Goal: Task Accomplishment & Management: Manage account settings

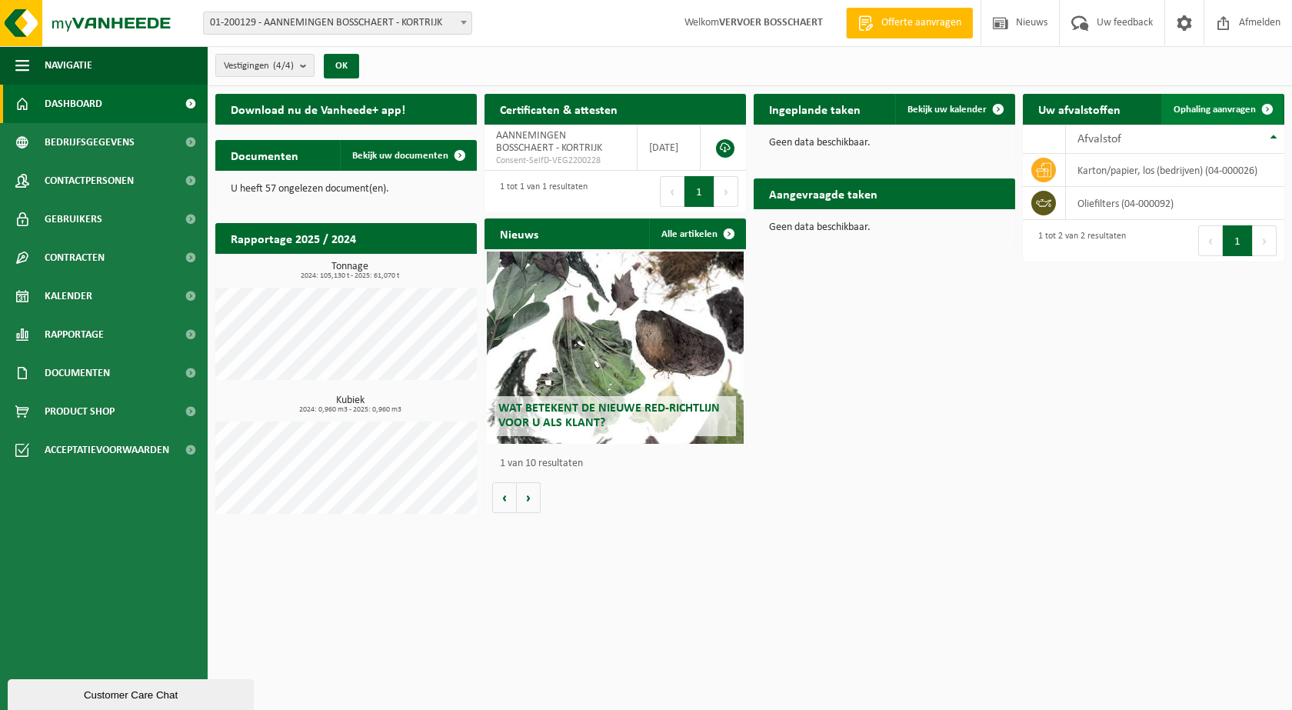
click at [1223, 118] on link "Ophaling aanvragen" at bounding box center [1222, 109] width 122 height 31
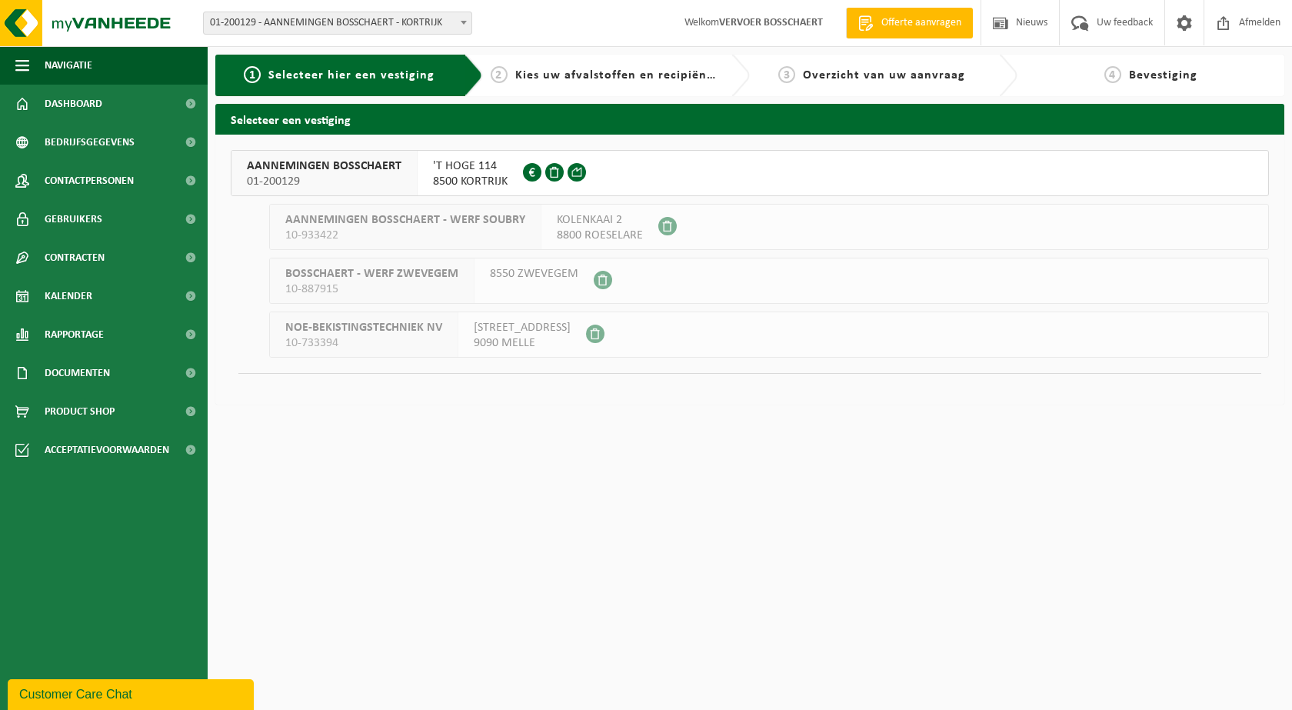
click at [428, 168] on div "'T HOGE 114 8500 KORTRIJK 0442.219.238" at bounding box center [470, 173] width 105 height 45
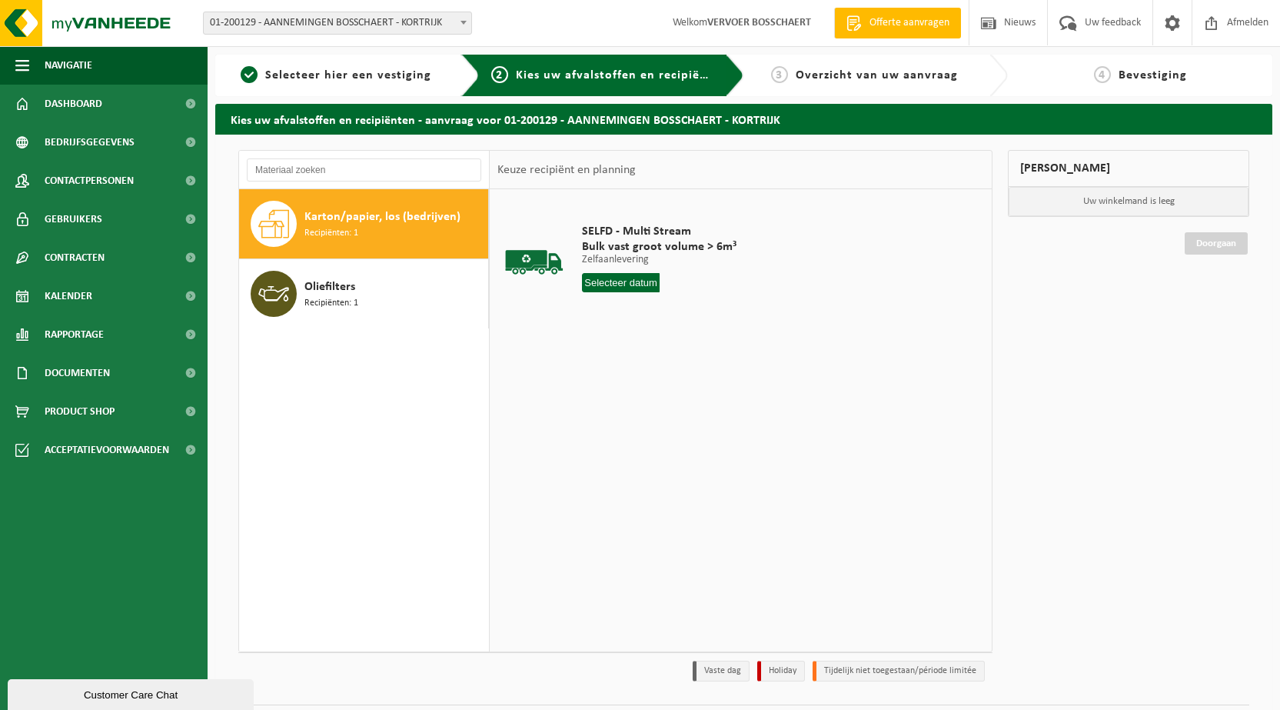
click at [634, 285] on input "text" at bounding box center [621, 282] width 78 height 19
click at [647, 418] on div "17" at bounding box center [651, 419] width 27 height 25
type input "Van 2025-09-17"
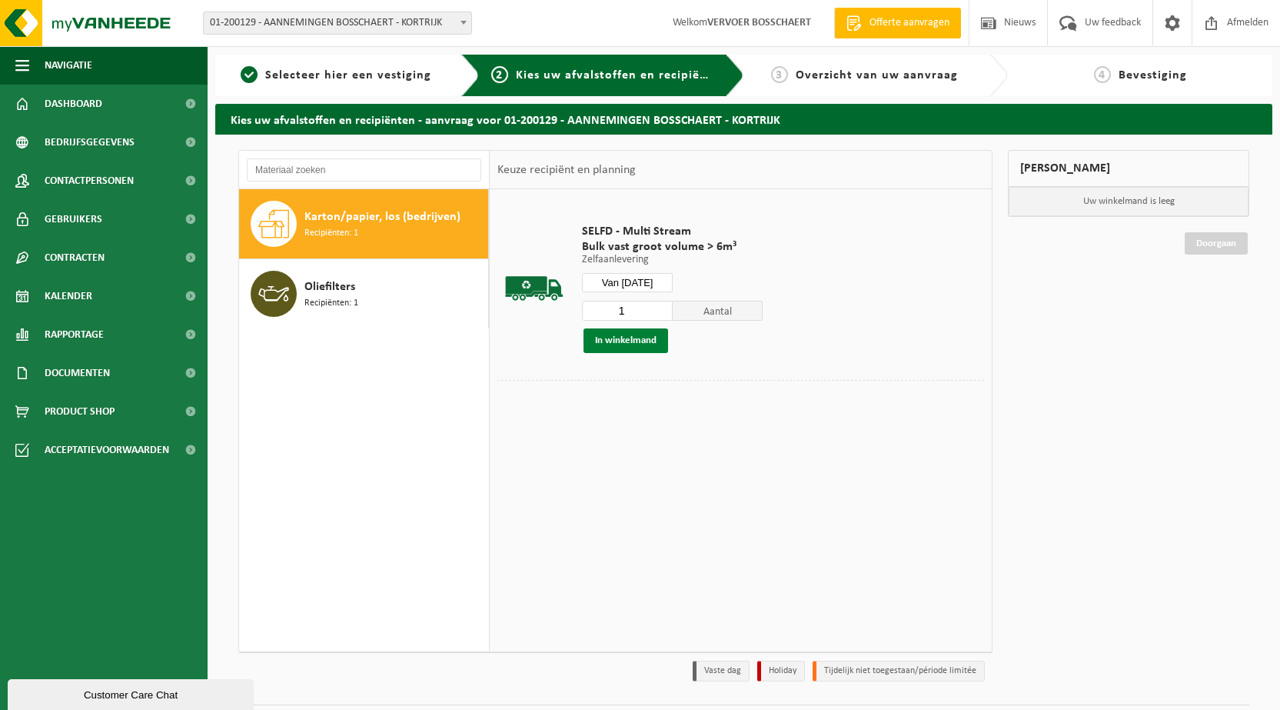
click at [634, 348] on button "In winkelmand" at bounding box center [626, 340] width 85 height 25
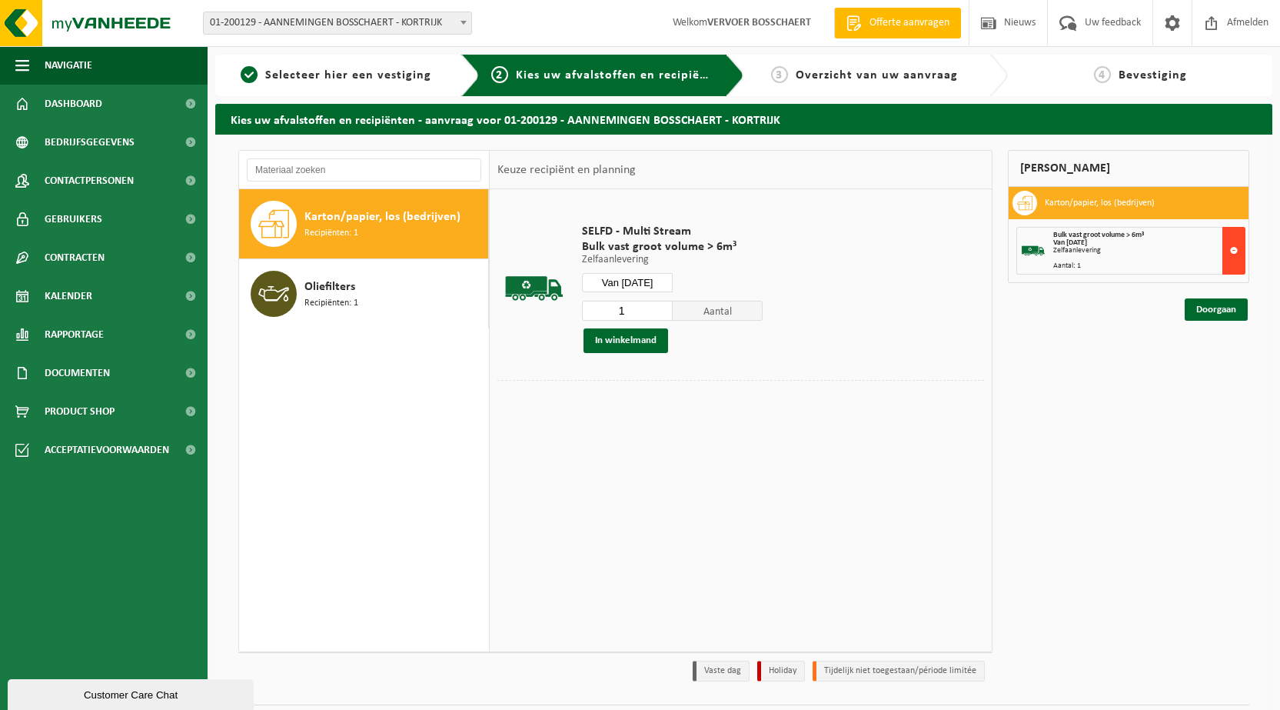
click at [1240, 247] on button at bounding box center [1234, 251] width 23 height 48
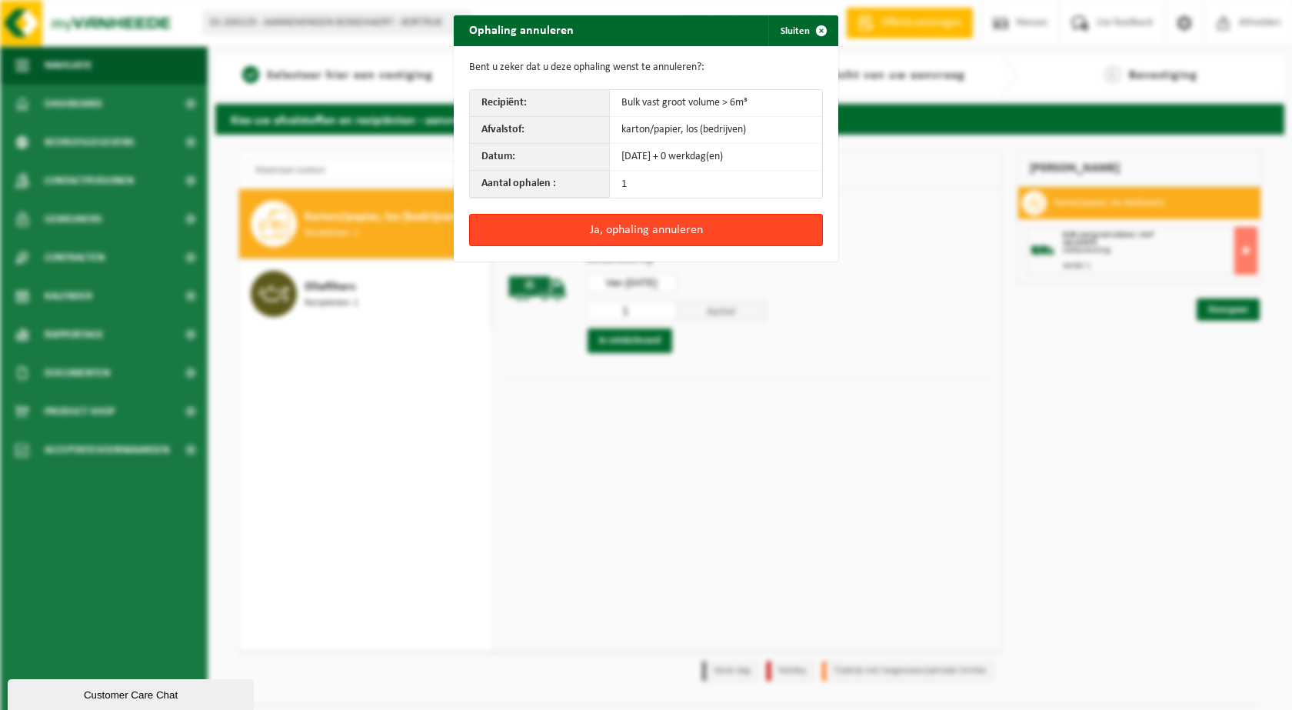
click at [684, 221] on button "Ja, ophaling annuleren" at bounding box center [646, 230] width 354 height 32
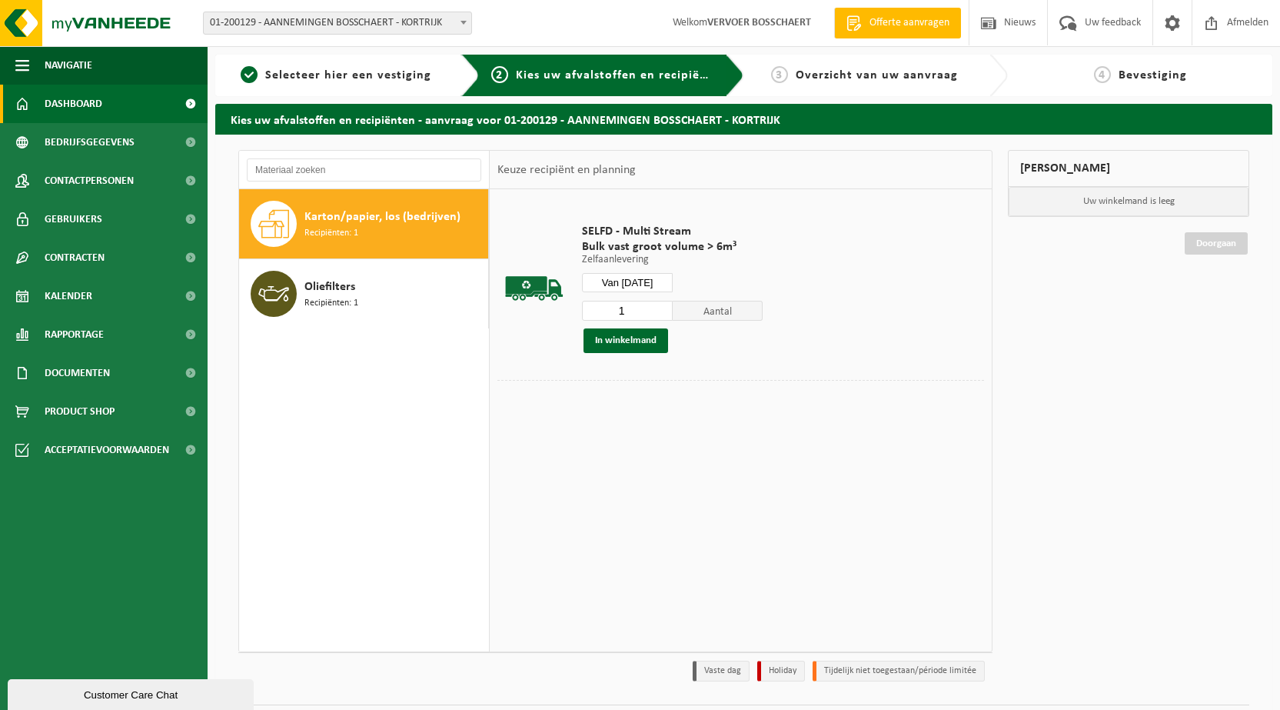
click at [125, 102] on link "Dashboard" at bounding box center [104, 104] width 208 height 38
